Goal: Check status: Check status

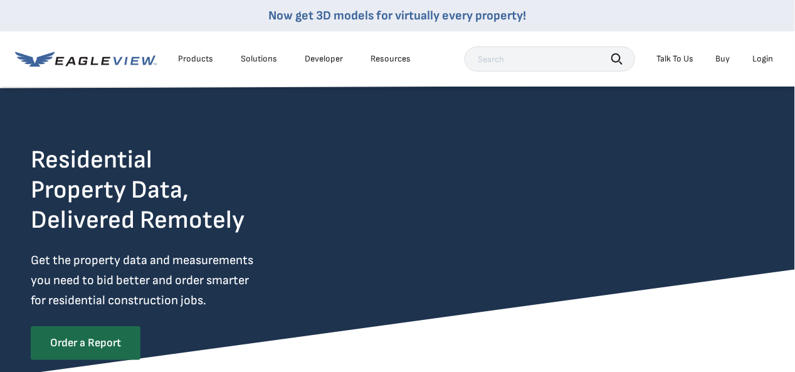
click at [767, 60] on div "Login" at bounding box center [763, 58] width 21 height 11
click at [761, 61] on div "Login" at bounding box center [763, 58] width 21 height 11
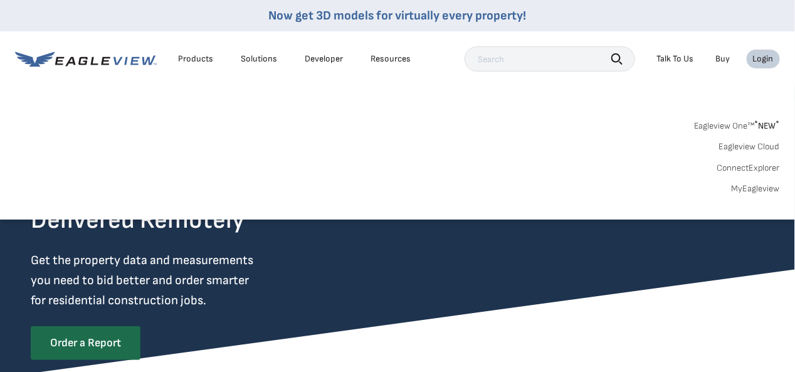
click at [765, 191] on link "MyEagleview" at bounding box center [756, 188] width 48 height 11
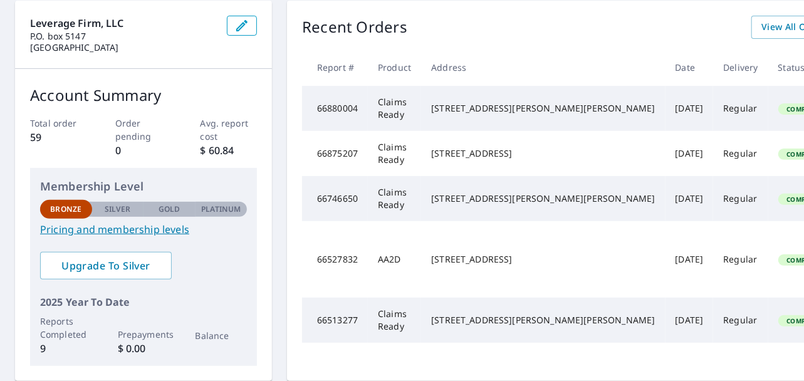
scroll to position [187, 0]
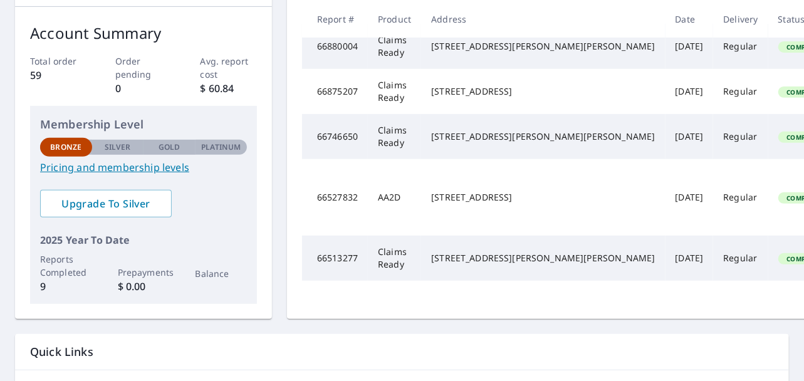
click at [456, 204] on div "[STREET_ADDRESS]" at bounding box center [543, 197] width 224 height 13
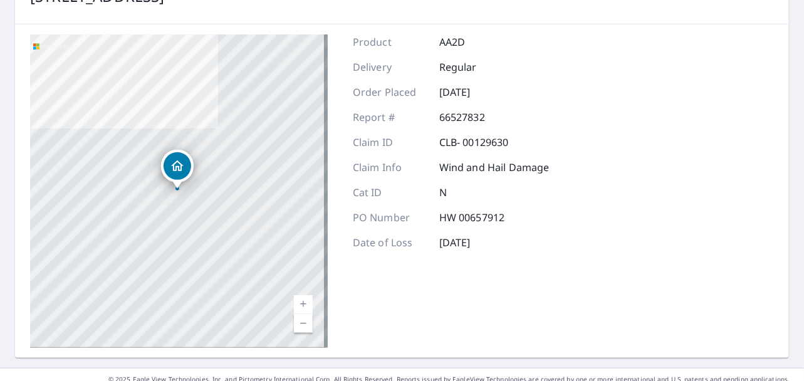
scroll to position [203, 0]
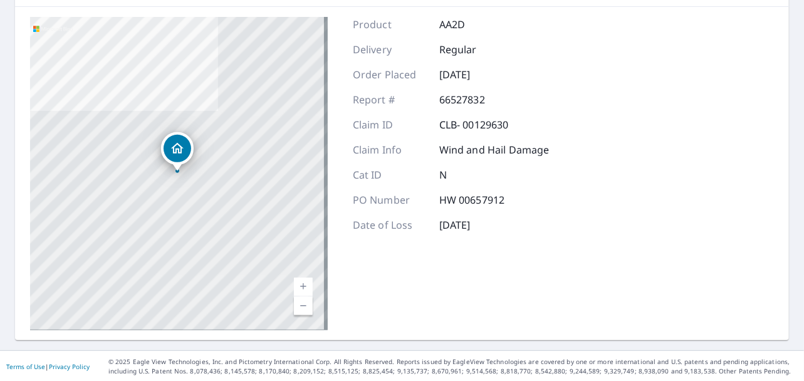
click at [175, 172] on div "[STREET_ADDRESS]" at bounding box center [177, 171] width 5 height 5
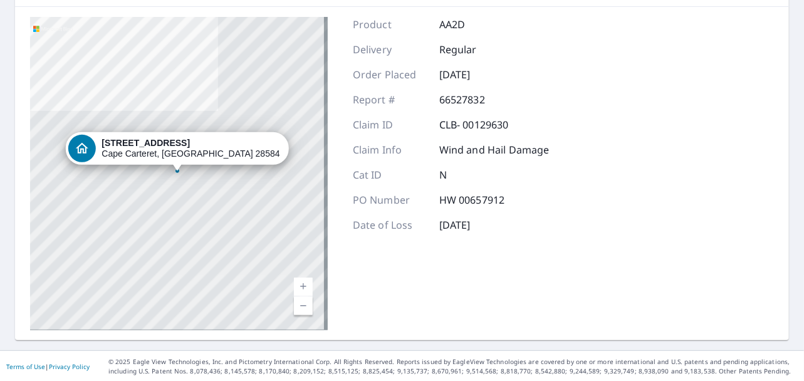
click at [177, 144] on strong "[STREET_ADDRESS]" at bounding box center [146, 143] width 88 height 10
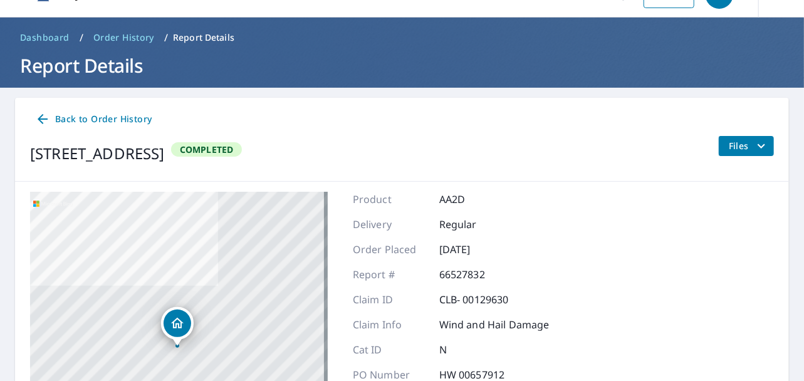
scroll to position [15, 0]
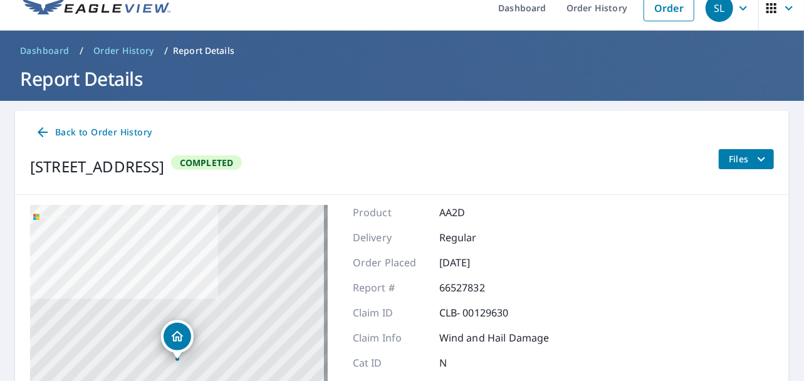
click at [48, 132] on icon at bounding box center [42, 132] width 15 height 15
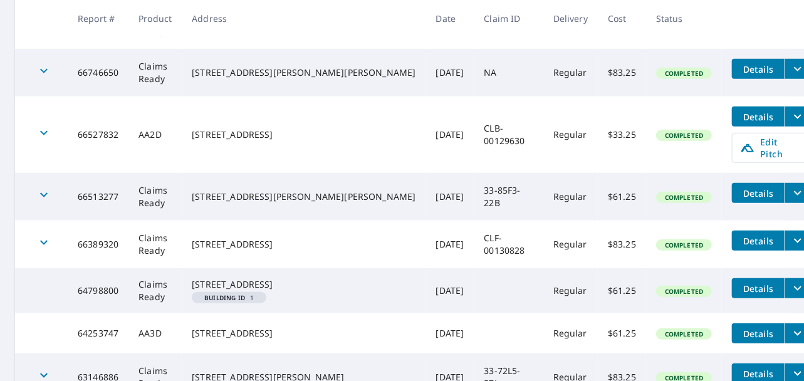
scroll to position [329, 0]
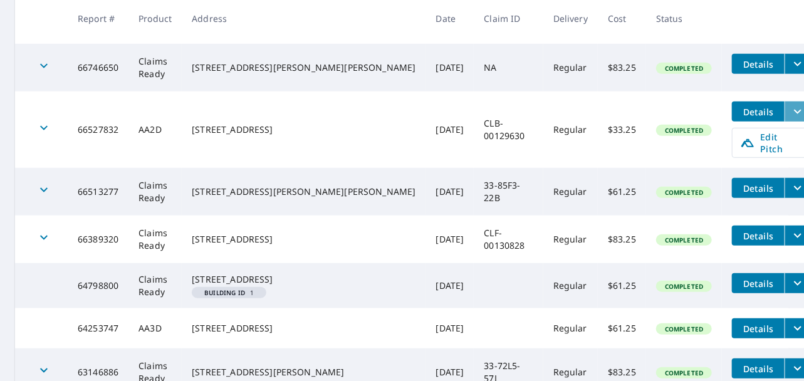
click at [791, 107] on icon "filesDropdownBtn-66527832" at bounding box center [798, 111] width 15 height 15
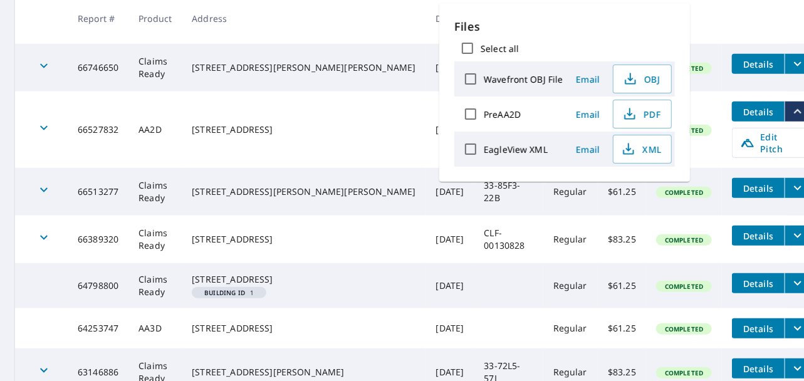
click at [740, 107] on span "Details" at bounding box center [759, 112] width 38 height 12
